Goal: Information Seeking & Learning: Learn about a topic

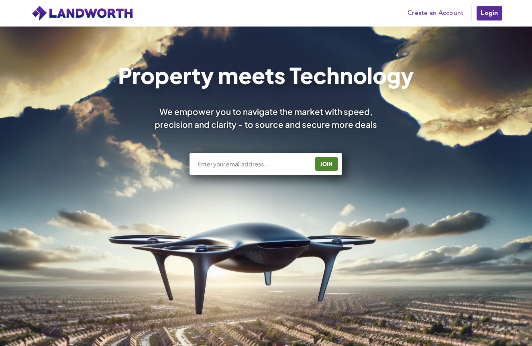
click at [496, 14] on link "Login" at bounding box center [489, 13] width 27 height 16
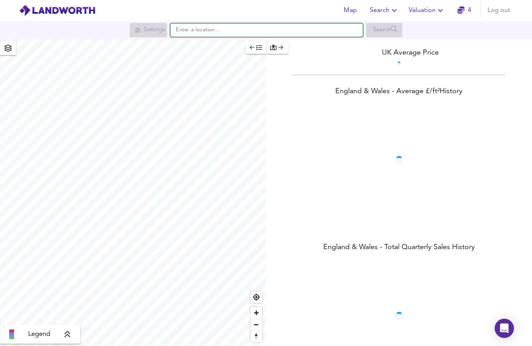
click at [229, 32] on input "text" at bounding box center [266, 30] width 193 height 14
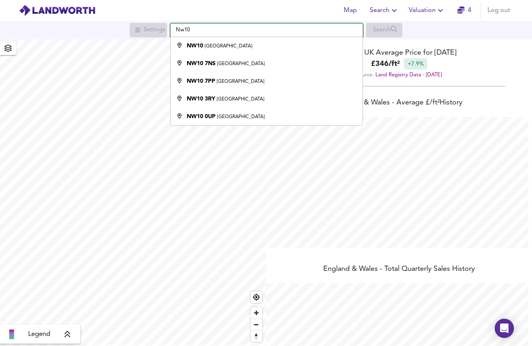
scroll to position [346, 532]
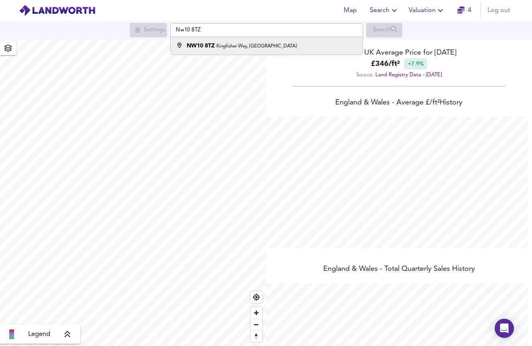
click at [214, 47] on strong "NW10 8TZ" at bounding box center [201, 46] width 28 height 6
type input "Kingfisher Way, London NW10 8TZ"
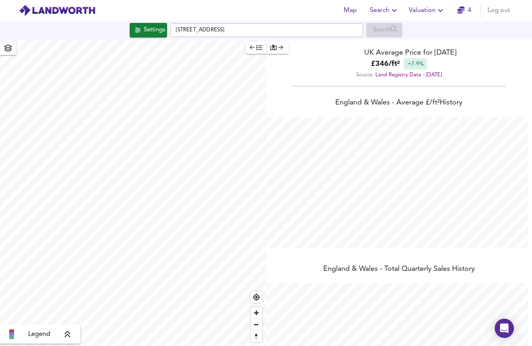
checkbox input "false"
checkbox input "true"
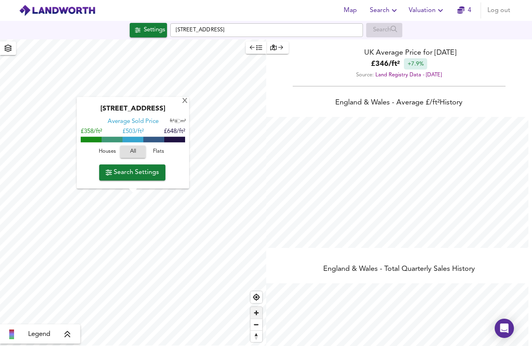
click at [257, 310] on span "Zoom in" at bounding box center [257, 313] width 12 height 12
click at [254, 328] on span "Zoom out" at bounding box center [257, 324] width 12 height 11
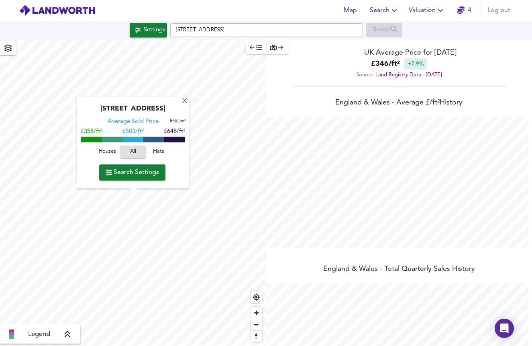
click at [148, 171] on span "Search Settings" at bounding box center [132, 172] width 53 height 11
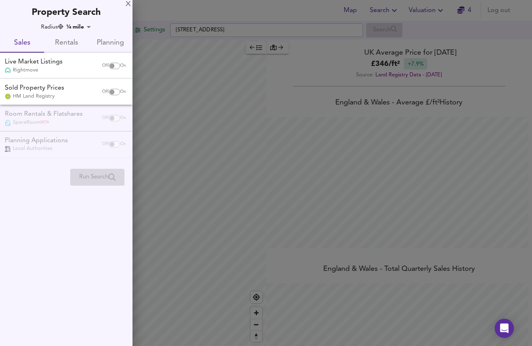
click at [110, 63] on input "checkbox" at bounding box center [111, 66] width 19 height 6
checkbox input "true"
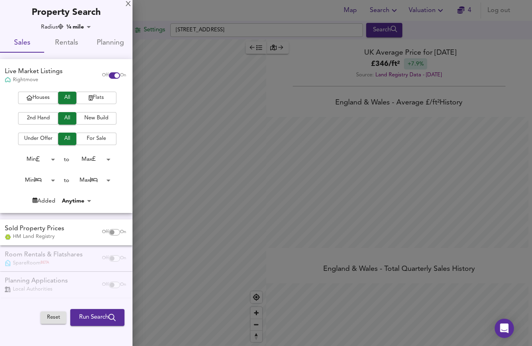
click at [94, 93] on span "Flats" at bounding box center [96, 97] width 32 height 9
click at [46, 119] on span "2nd Hand" at bounding box center [38, 118] width 32 height 9
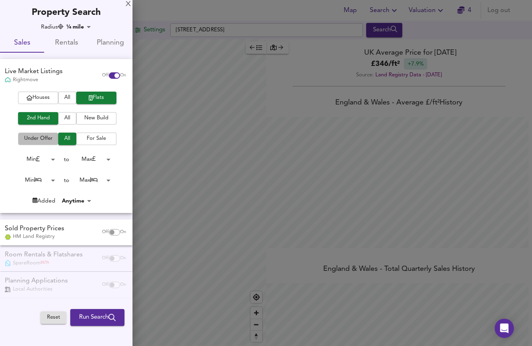
click at [49, 138] on span "Under Offer" at bounding box center [38, 138] width 32 height 9
click at [50, 177] on body "Map Search Valuation 4 Log out Settings Kingfisher Way, London NW10 8TZ Search …" at bounding box center [266, 173] width 532 height 346
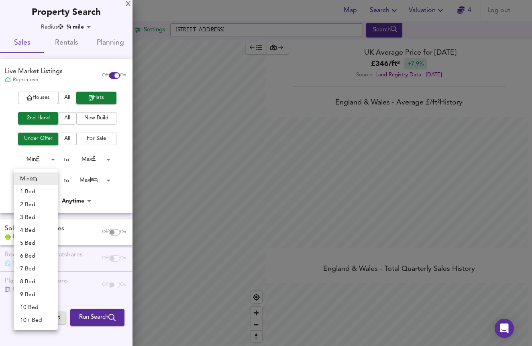
click at [45, 192] on li "1 Bed" at bounding box center [36, 191] width 44 height 13
type input "1"
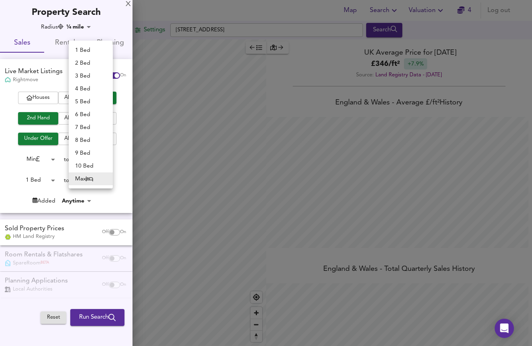
click at [110, 178] on body "Map Search Valuation 4 Log out Settings Kingfisher Way, London NW10 8TZ Search …" at bounding box center [266, 173] width 532 height 346
click at [97, 52] on li "1 Bed" at bounding box center [91, 50] width 44 height 13
type input "1"
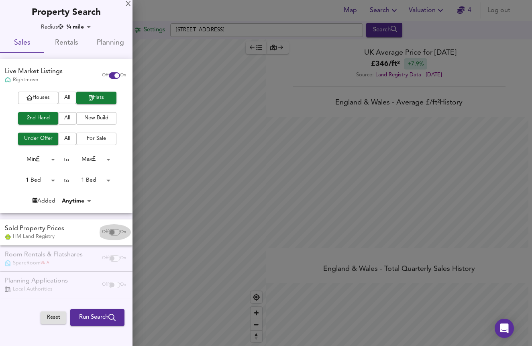
click at [112, 230] on input "checkbox" at bounding box center [111, 232] width 19 height 6
checkbox input "true"
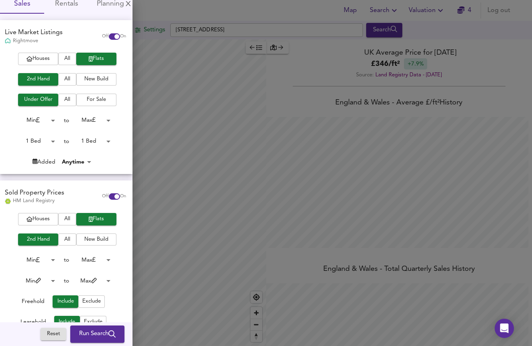
scroll to position [81, 0]
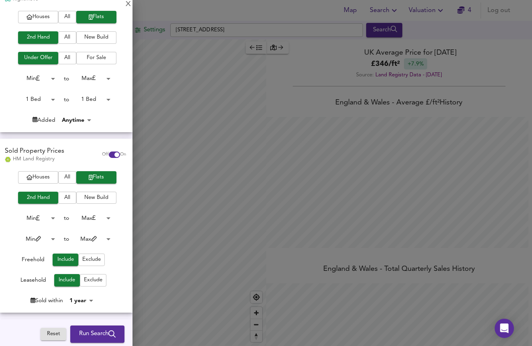
click at [95, 255] on span "Exclude" at bounding box center [91, 259] width 18 height 9
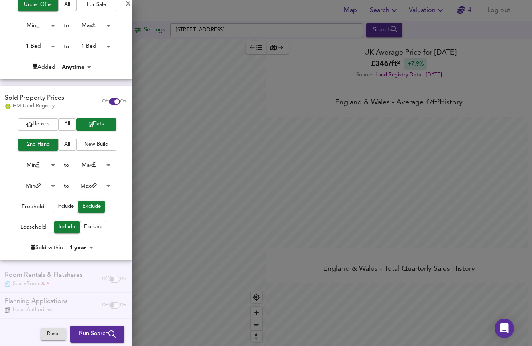
scroll to position [133, 0]
click at [83, 332] on span "Run Search" at bounding box center [97, 334] width 37 height 10
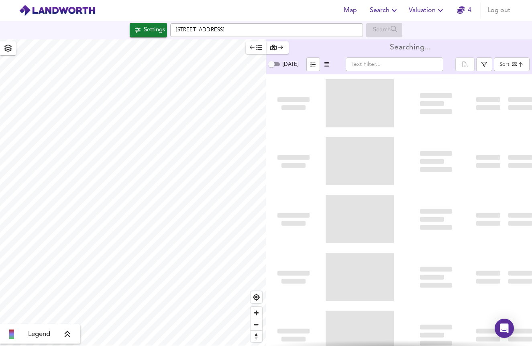
type input "bestdeal"
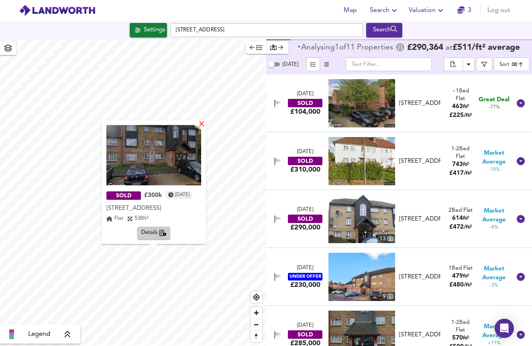
click at [205, 128] on div "X" at bounding box center [201, 125] width 7 height 8
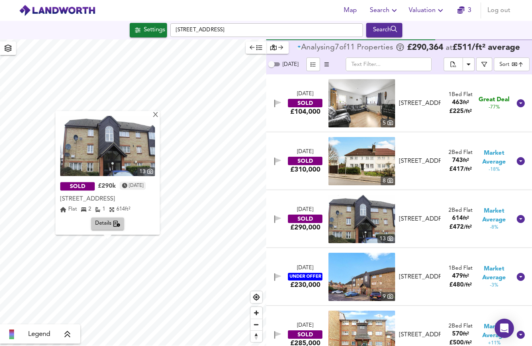
click at [134, 151] on img at bounding box center [107, 146] width 95 height 60
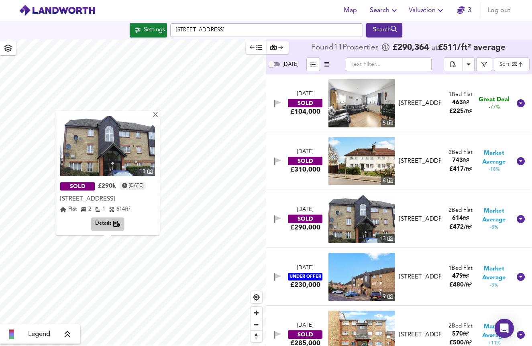
click at [103, 222] on span "Details" at bounding box center [107, 223] width 25 height 9
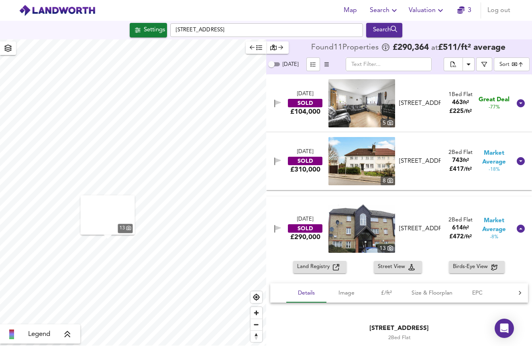
scroll to position [116, 0]
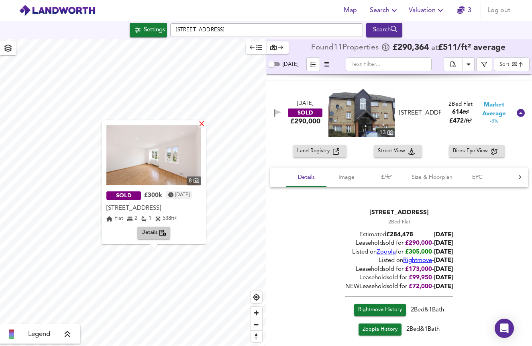
click at [205, 126] on div "X" at bounding box center [201, 125] width 7 height 8
click at [205, 124] on div "X" at bounding box center [201, 125] width 7 height 8
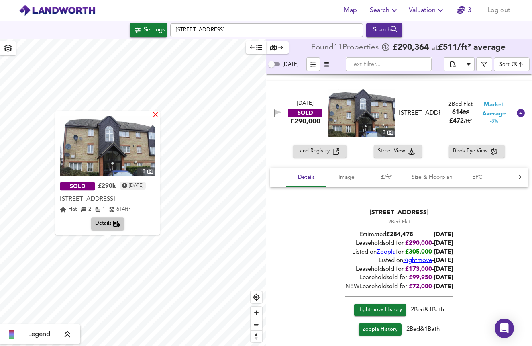
click at [159, 116] on div "X" at bounding box center [155, 116] width 7 height 8
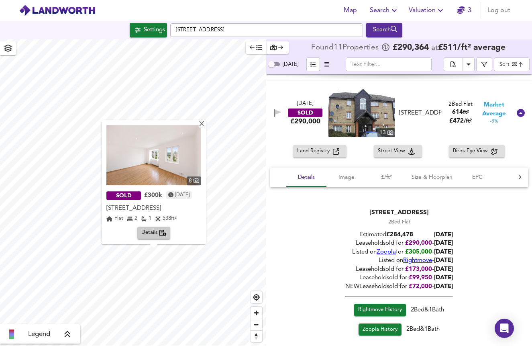
click at [186, 164] on img at bounding box center [153, 155] width 95 height 60
click at [153, 234] on span "Details" at bounding box center [153, 232] width 25 height 9
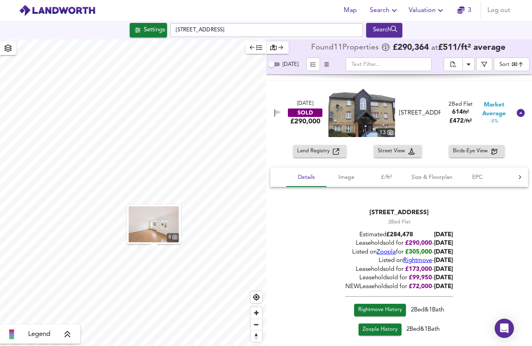
scroll to position [599, 0]
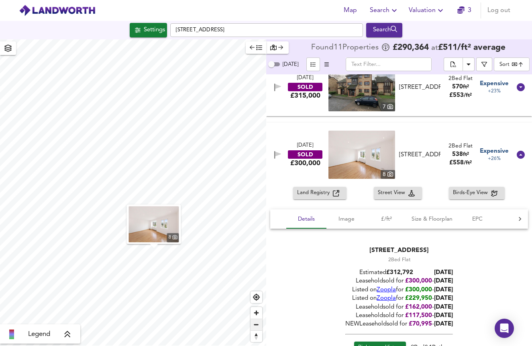
click at [255, 324] on span "Zoom out" at bounding box center [257, 324] width 12 height 11
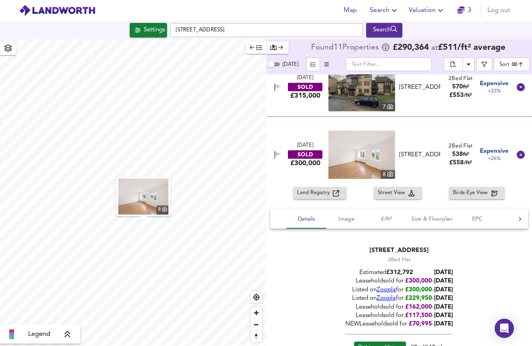
click at [169, 182] on button "8" at bounding box center [143, 196] width 54 height 39
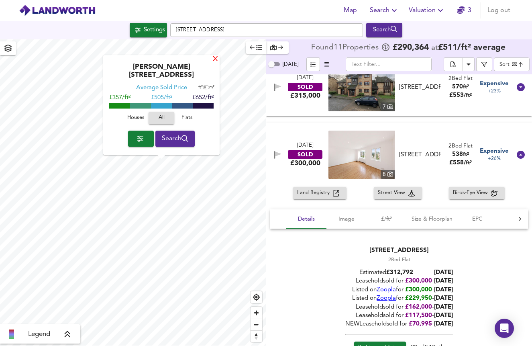
click at [215, 63] on div "X" at bounding box center [215, 60] width 7 height 8
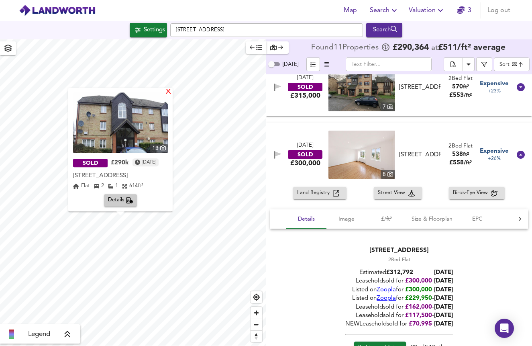
click at [172, 95] on div "X" at bounding box center [168, 92] width 7 height 8
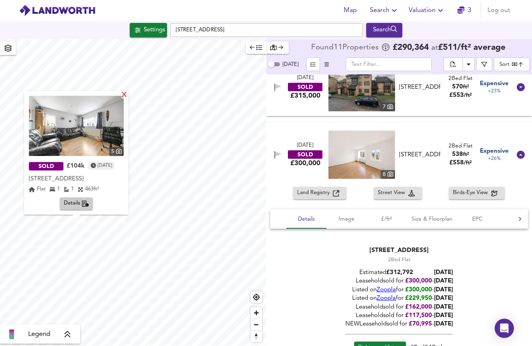
click at [128, 92] on div "X" at bounding box center [124, 96] width 7 height 8
click at [73, 203] on span "Details" at bounding box center [76, 203] width 25 height 9
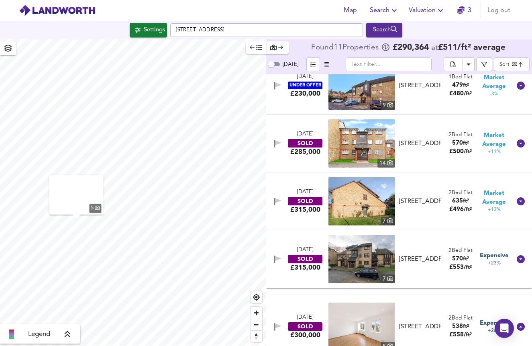
scroll to position [0, 0]
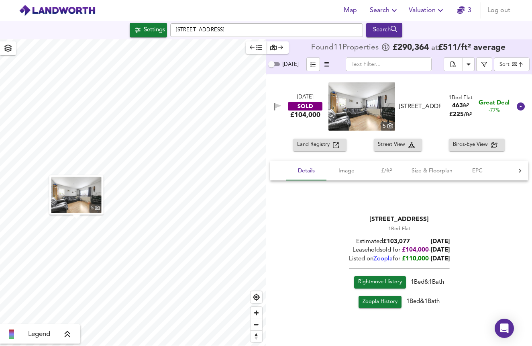
click at [362, 106] on img at bounding box center [361, 106] width 67 height 48
click at [509, 86] on div "10 Jan 2025 SOLD £104,000 5 Flat 8, Garganey Court, Elgar Avenue, NW10 8PQ Flat…" at bounding box center [399, 106] width 266 height 64
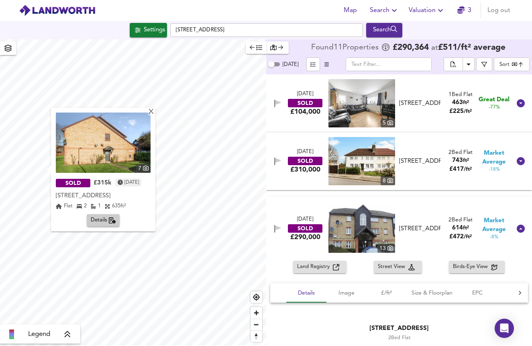
click at [151, 143] on img at bounding box center [103, 142] width 95 height 60
click at [155, 111] on div "X" at bounding box center [151, 112] width 7 height 8
click at [115, 216] on span "Details" at bounding box center [103, 220] width 25 height 9
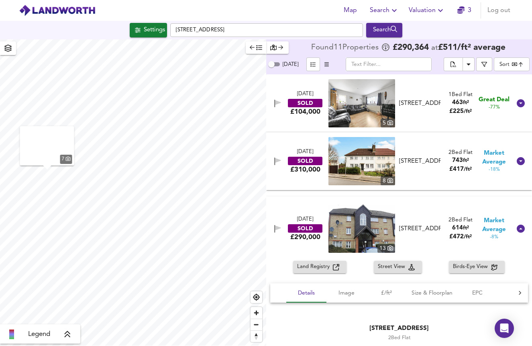
scroll to position [524, 0]
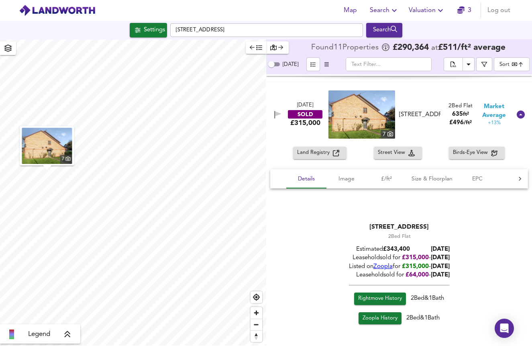
click at [359, 120] on img at bounding box center [361, 114] width 67 height 48
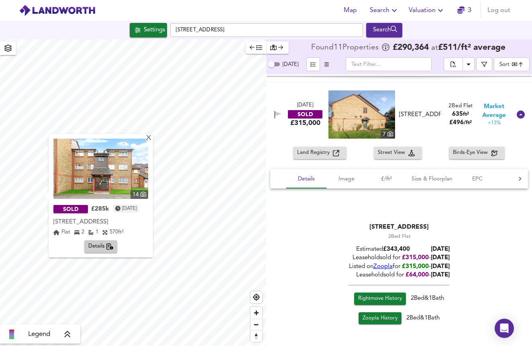
click at [111, 243] on span "Details" at bounding box center [100, 246] width 25 height 9
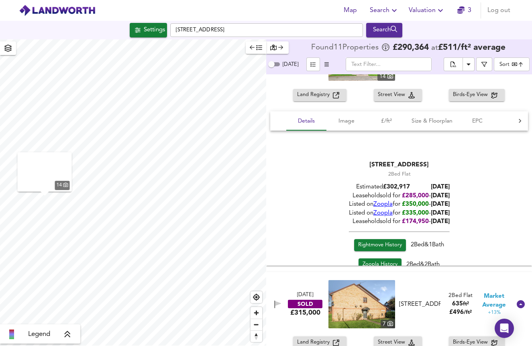
scroll to position [466, 0]
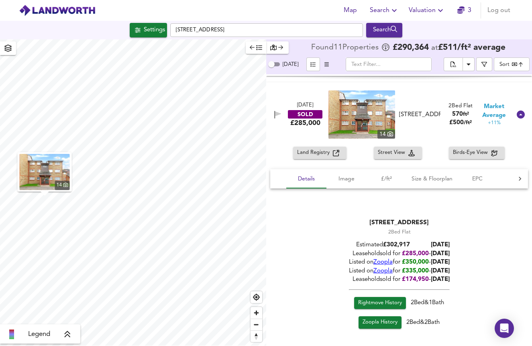
click at [367, 119] on img at bounding box center [361, 114] width 67 height 48
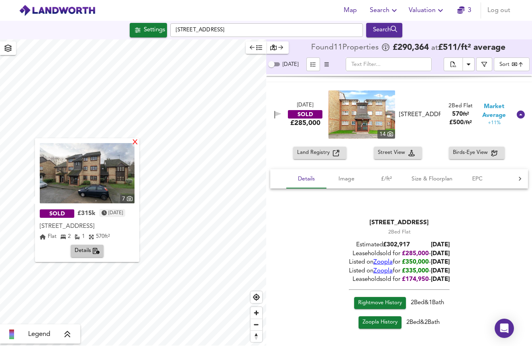
click at [139, 147] on div "X" at bounding box center [135, 143] width 7 height 8
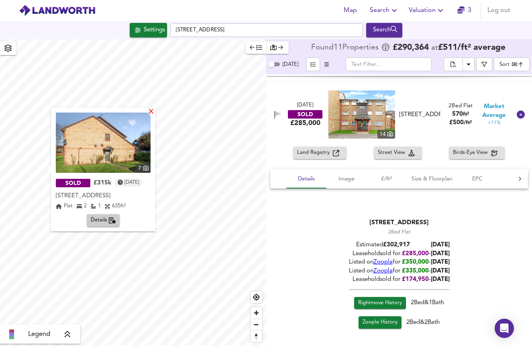
click at [155, 114] on div "X" at bounding box center [151, 112] width 7 height 8
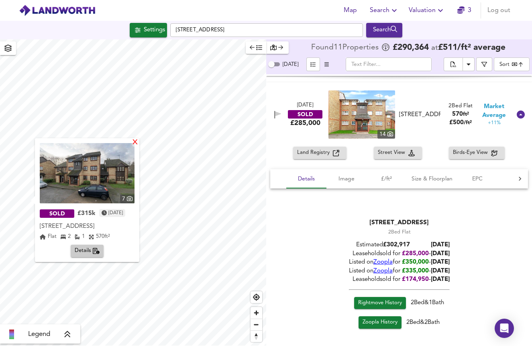
click at [139, 144] on div "X" at bounding box center [135, 143] width 7 height 8
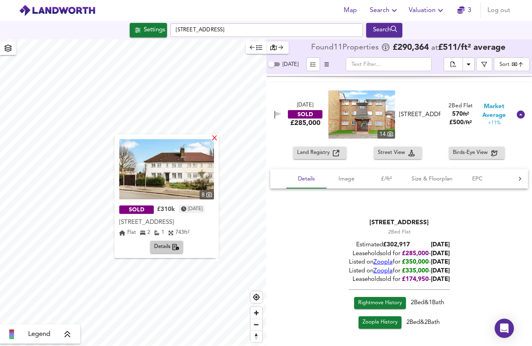
click at [216, 138] on div "X" at bounding box center [214, 139] width 7 height 8
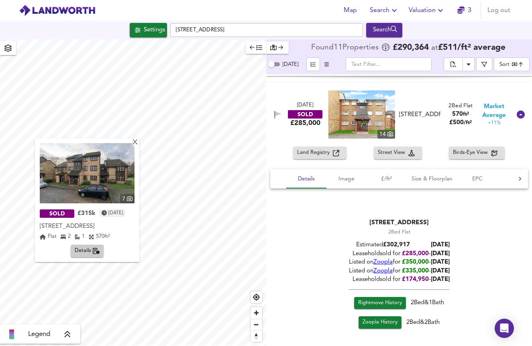
click at [114, 173] on img at bounding box center [87, 173] width 95 height 60
click at [100, 247] on span "Details" at bounding box center [87, 250] width 25 height 9
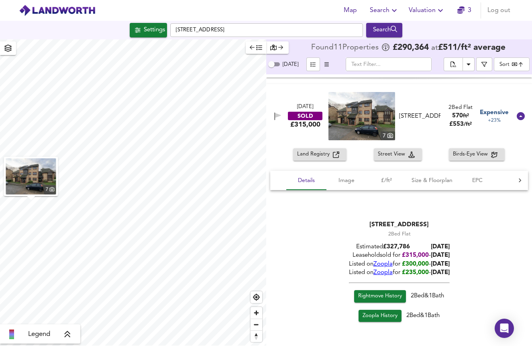
scroll to position [1044, 0]
